Goal: Find specific page/section: Find specific page/section

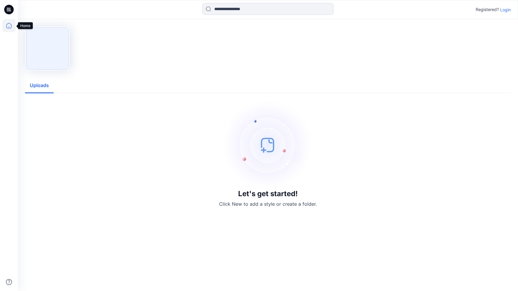
click at [11, 27] on icon at bounding box center [8, 25] width 13 height 13
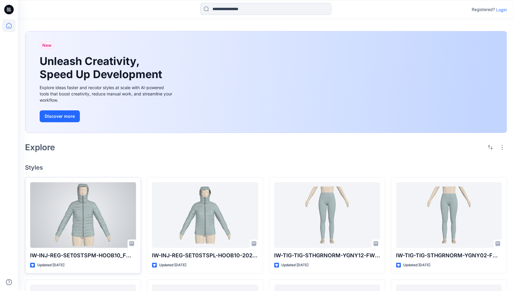
click at [94, 233] on div at bounding box center [83, 215] width 106 height 66
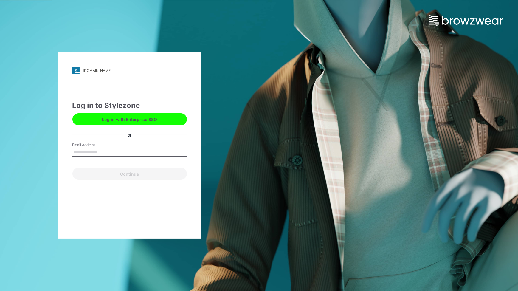
click at [93, 152] on input "Email Address" at bounding box center [129, 152] width 114 height 9
type input "**********"
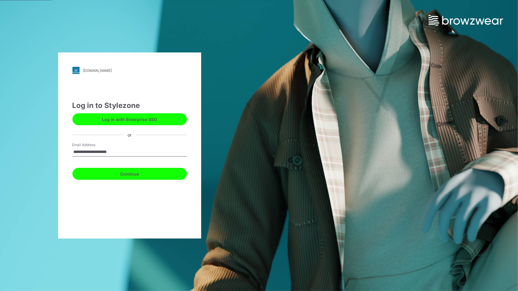
click at [126, 174] on button "Continue" at bounding box center [129, 174] width 114 height 12
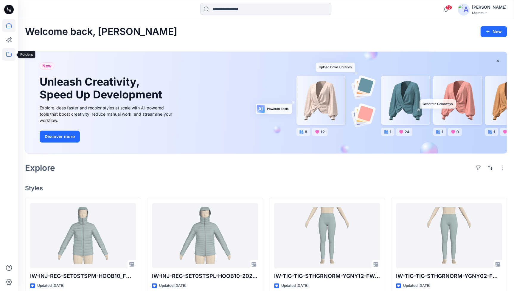
click at [9, 54] on icon at bounding box center [8, 54] width 13 height 13
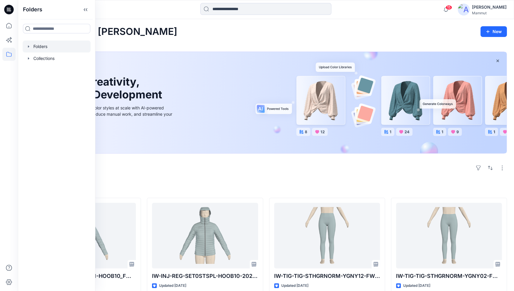
click at [43, 42] on div at bounding box center [57, 47] width 68 height 12
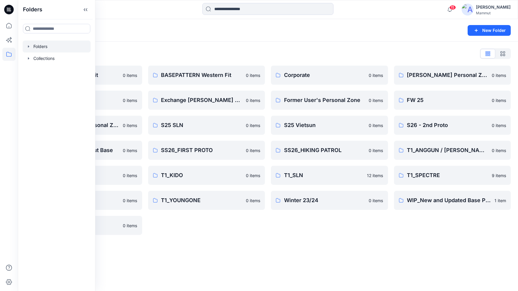
click at [279, 250] on div "Folders New Folder Folders List BASEPATTERN Asia Fit 0 items Eiger6.0 0 items […" at bounding box center [268, 155] width 500 height 272
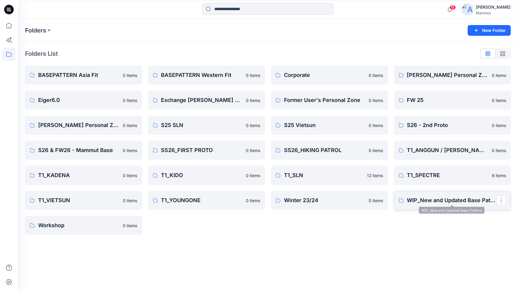
click at [426, 196] on p "WIP_New and Updated Base Pattern" at bounding box center [452, 200] width 90 height 8
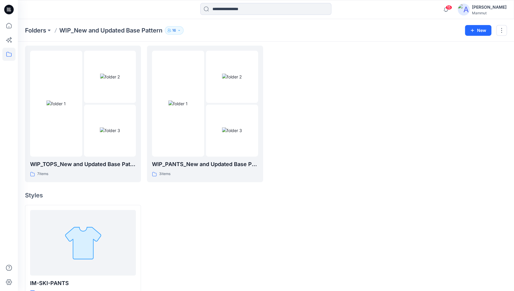
scroll to position [38, 0]
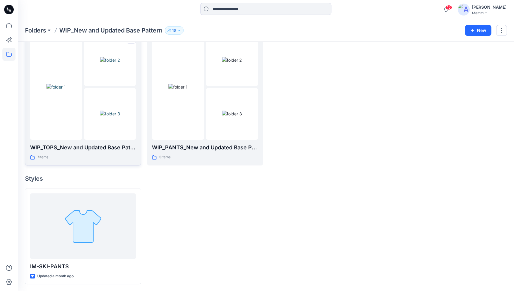
click at [49, 90] on img at bounding box center [56, 87] width 19 height 6
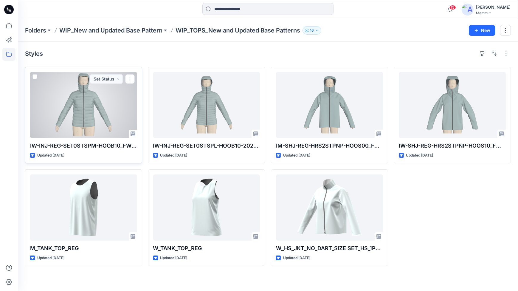
click at [84, 117] on div at bounding box center [83, 105] width 107 height 66
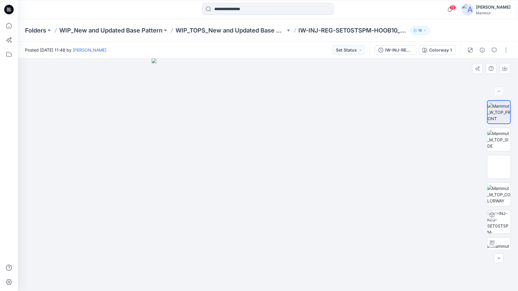
drag, startPoint x: 263, startPoint y: 262, endPoint x: 238, endPoint y: 260, distance: 24.5
click at [238, 260] on img at bounding box center [268, 174] width 233 height 233
click at [501, 193] on img at bounding box center [498, 194] width 23 height 19
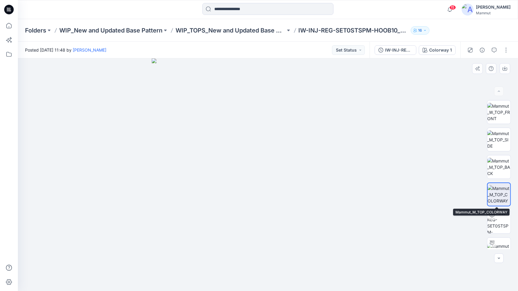
scroll to position [121, 0]
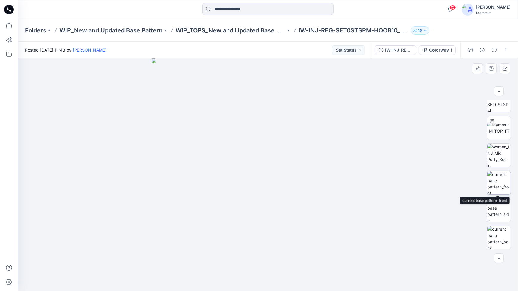
click at [497, 186] on img at bounding box center [498, 182] width 23 height 23
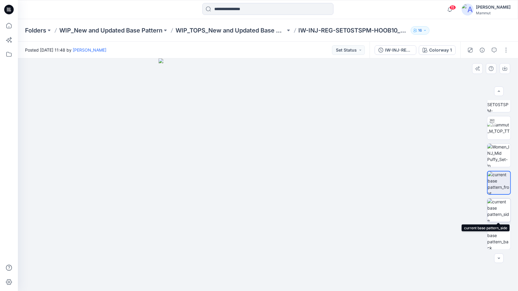
click at [495, 212] on img at bounding box center [498, 210] width 23 height 23
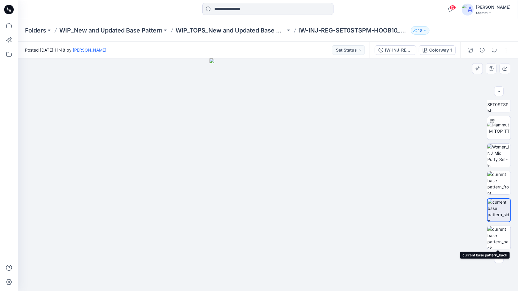
click at [494, 235] on img at bounding box center [498, 237] width 23 height 23
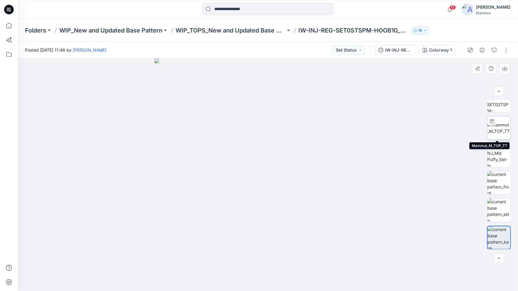
click at [494, 128] on img at bounding box center [498, 128] width 23 height 13
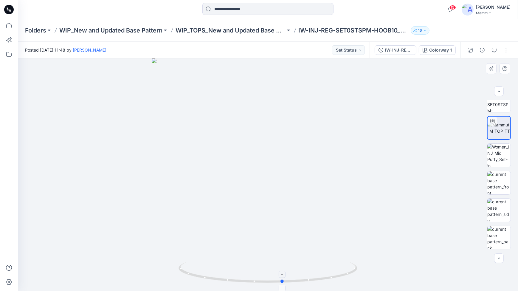
drag, startPoint x: 343, startPoint y: 274, endPoint x: 179, endPoint y: 266, distance: 164.1
click at [179, 266] on icon at bounding box center [269, 273] width 180 height 22
click at [492, 159] on img at bounding box center [498, 155] width 23 height 23
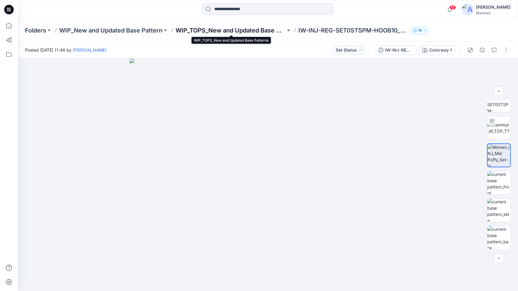
click at [230, 32] on p "WIP_TOPS_New and Updated Base Patterns" at bounding box center [231, 30] width 110 height 8
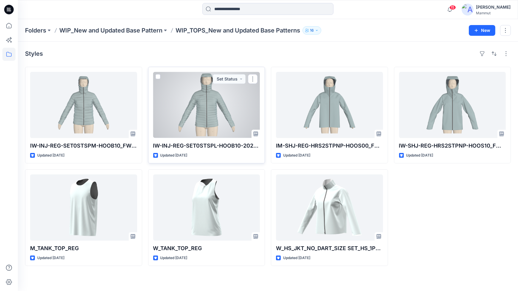
click at [194, 101] on div at bounding box center [206, 105] width 107 height 66
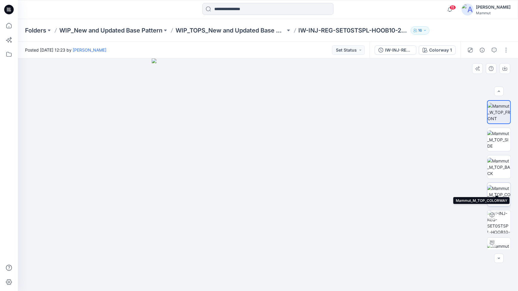
scroll to position [39, 0]
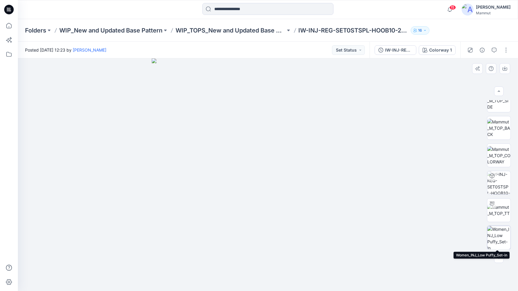
click at [496, 239] on img at bounding box center [498, 237] width 23 height 23
